Goal: Task Accomplishment & Management: Manage account settings

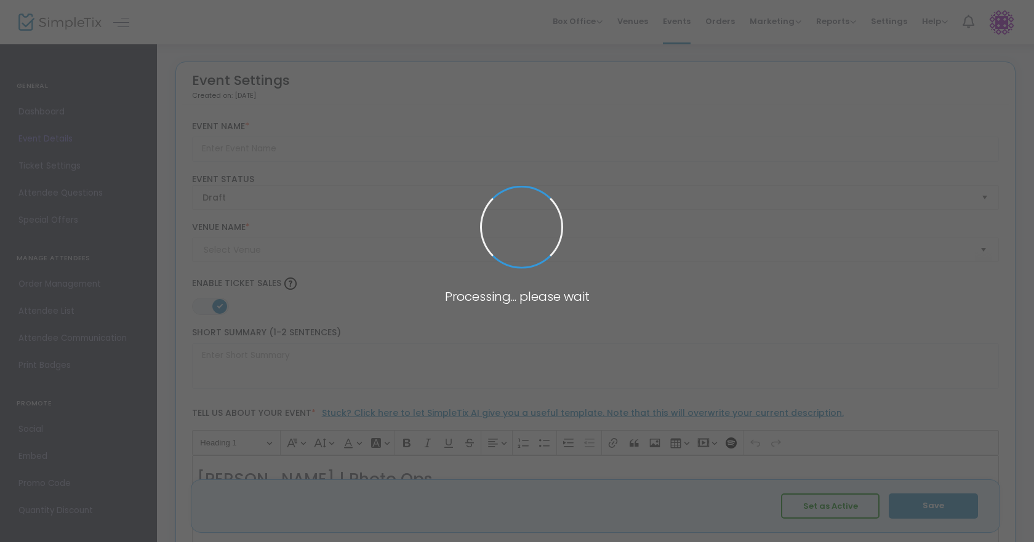
type input "[PERSON_NAME] | Photo Ops"
type textarea "[PERSON_NAME] | Photo Ops"
type input "Buy Tickets"
type input "[GEOGRAPHIC_DATA] in [GEOGRAPHIC_DATA] [US_STATE]"
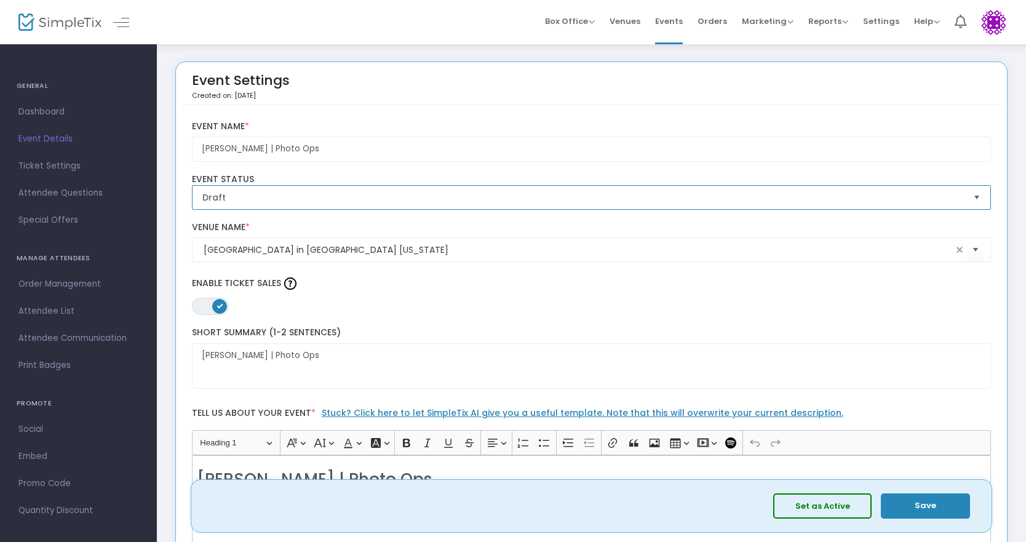
click at [239, 194] on span "Draft" at bounding box center [583, 197] width 762 height 12
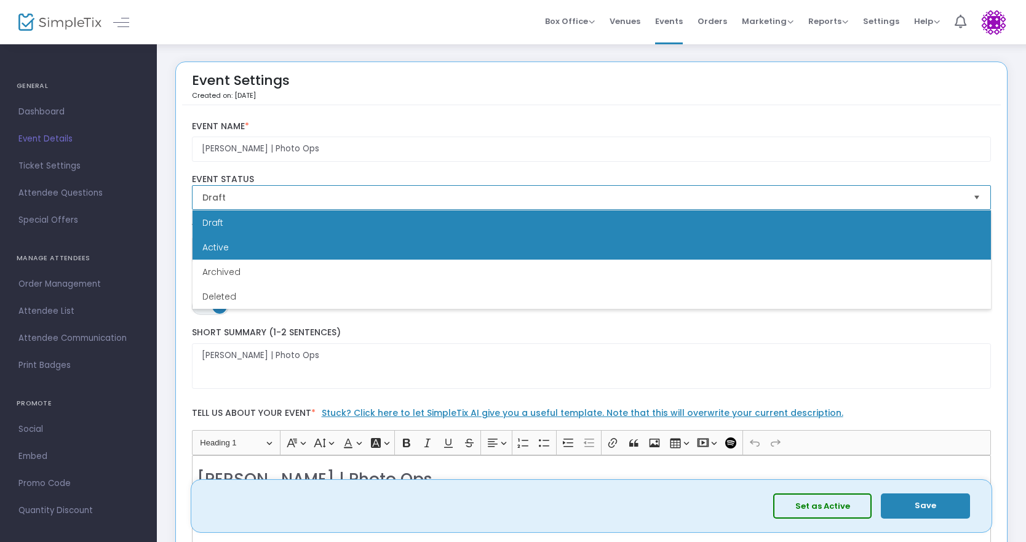
click at [236, 244] on li "Active" at bounding box center [592, 247] width 799 height 25
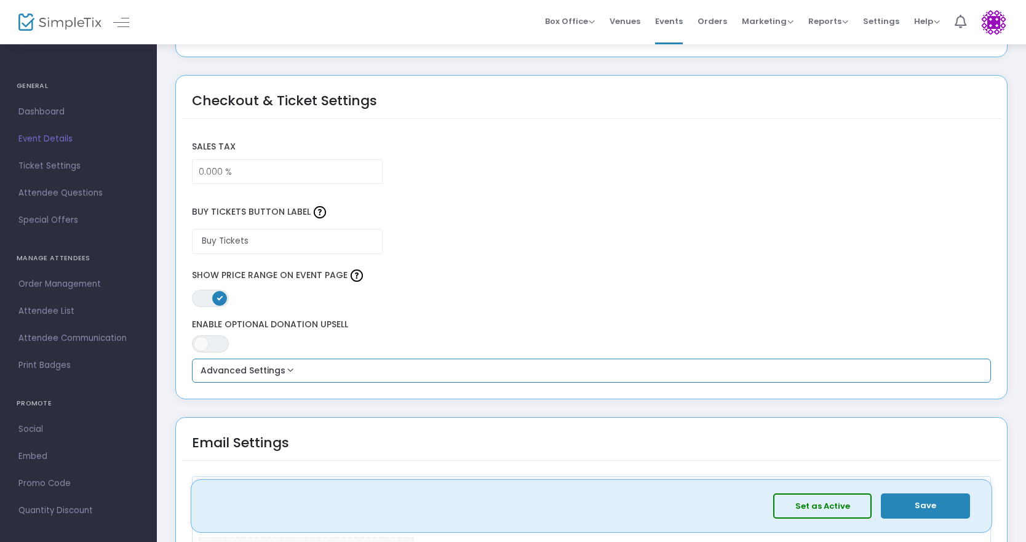
scroll to position [923, 0]
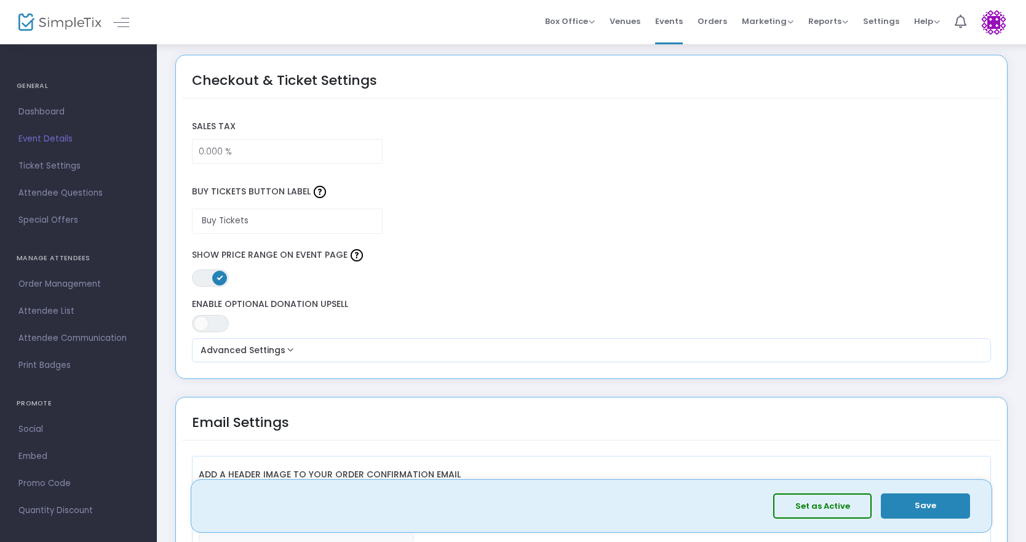
click at [214, 277] on span at bounding box center [219, 278] width 15 height 15
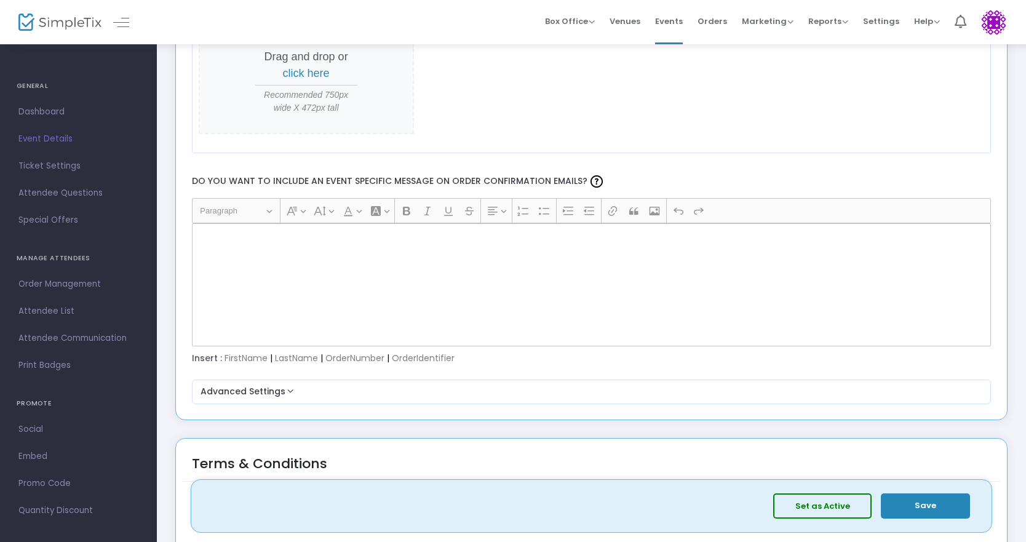
scroll to position [1600, 0]
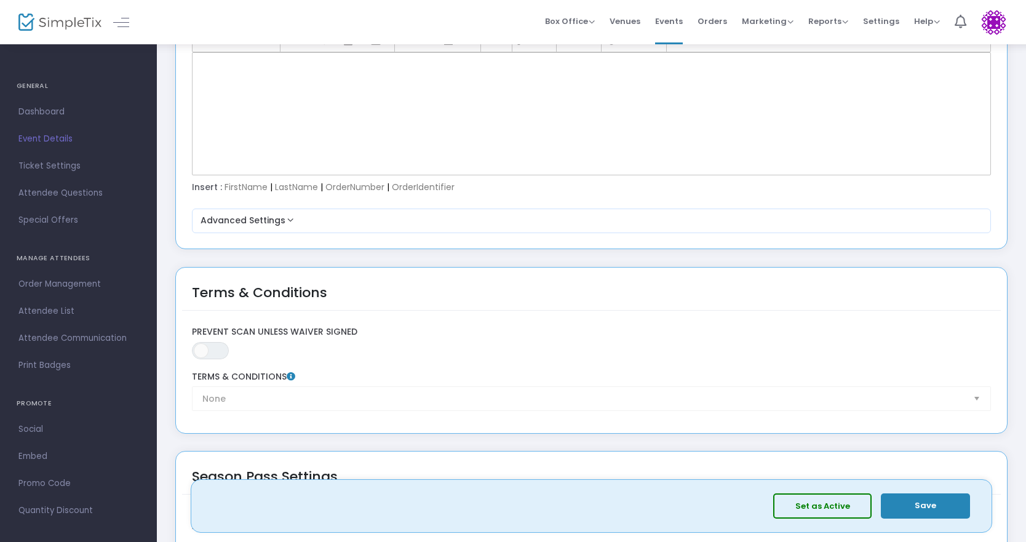
click at [918, 501] on button "Save" at bounding box center [925, 505] width 89 height 25
